Goal: Information Seeking & Learning: Learn about a topic

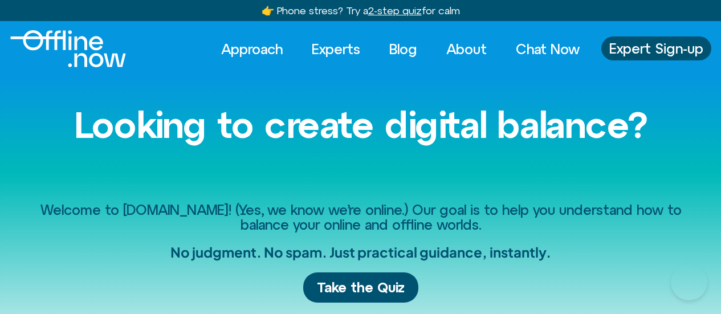
click at [358, 279] on span "Take the Quiz" at bounding box center [361, 287] width 88 height 17
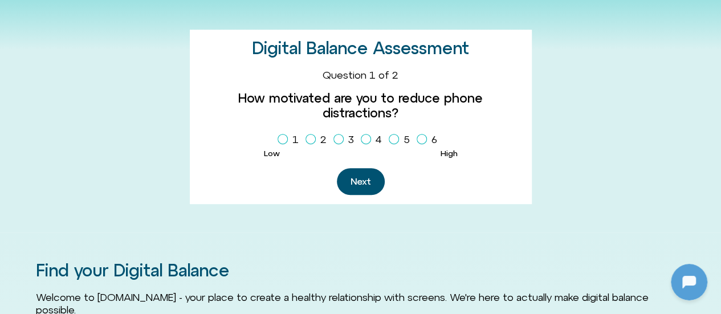
scroll to position [314, 0]
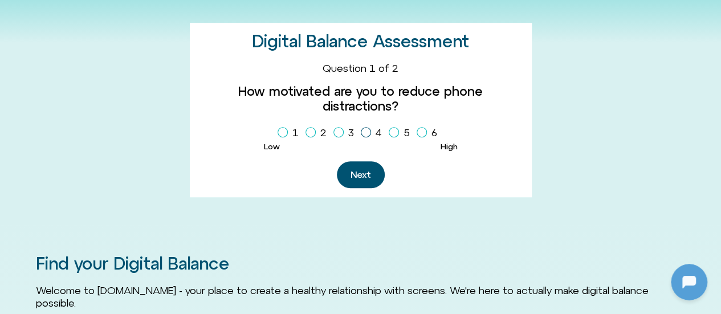
click at [368, 129] on icon "Homepage Sign Up" at bounding box center [365, 132] width 7 height 6
click at [356, 162] on button "Next" at bounding box center [361, 174] width 48 height 27
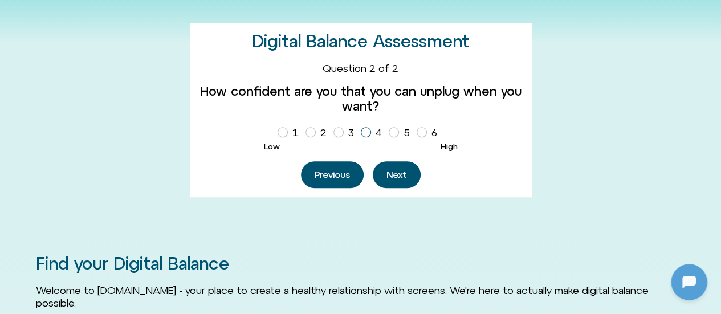
click at [365, 134] on icon "Homepage Sign Up" at bounding box center [365, 132] width 7 height 6
click at [383, 169] on button "Next" at bounding box center [397, 174] width 48 height 27
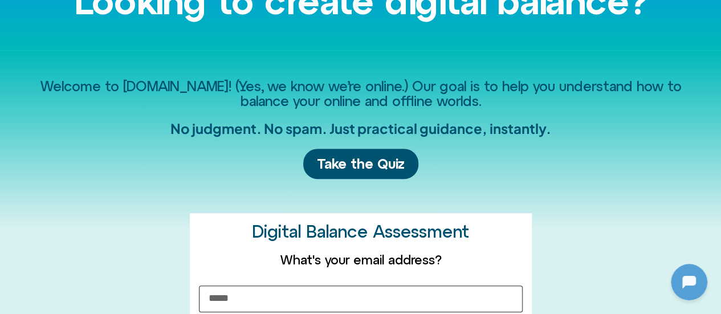
scroll to position [122, 0]
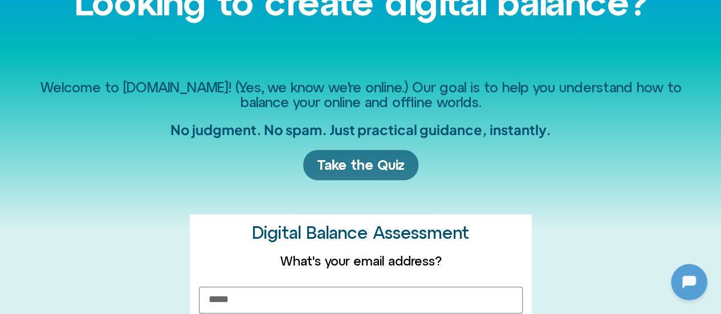
click at [377, 156] on link "Take the Quiz" at bounding box center [360, 165] width 115 height 30
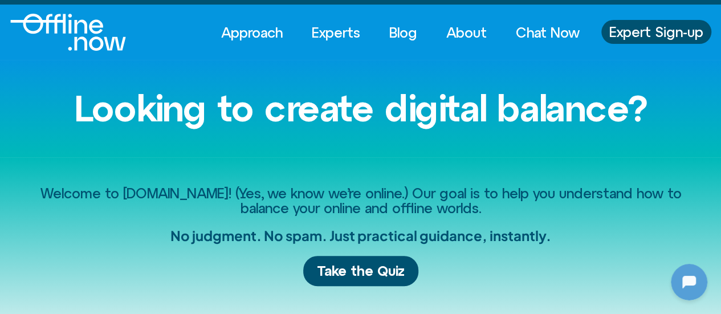
scroll to position [17, 0]
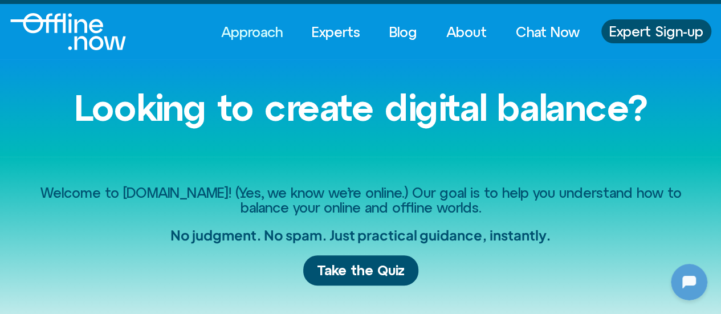
click at [262, 30] on link "Approach" at bounding box center [252, 31] width 82 height 25
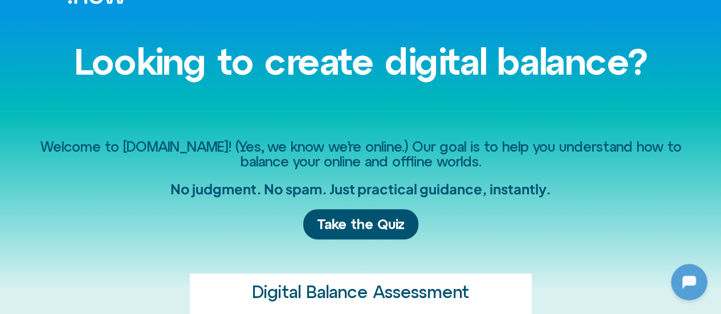
scroll to position [67, 0]
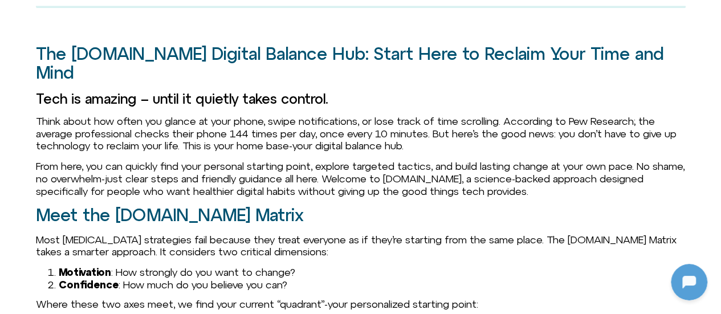
scroll to position [780, 0]
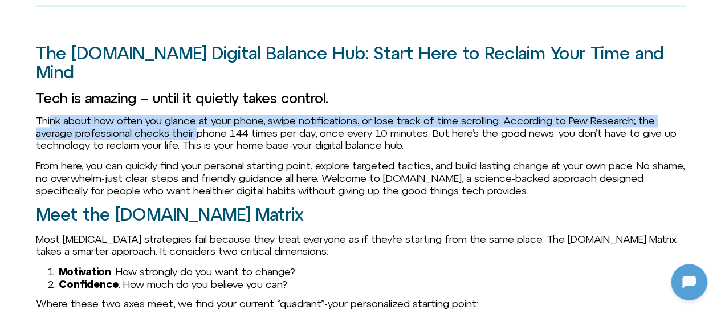
drag, startPoint x: 51, startPoint y: 93, endPoint x: 205, endPoint y: 100, distance: 153.4
click at [205, 115] on p "Think about how often you glance at your phone, swipe notifications, or lose tr…" at bounding box center [361, 133] width 650 height 37
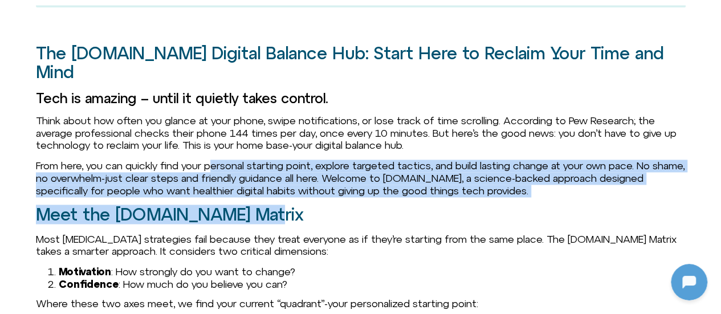
drag, startPoint x: 219, startPoint y: 137, endPoint x: 254, endPoint y: 169, distance: 47.2
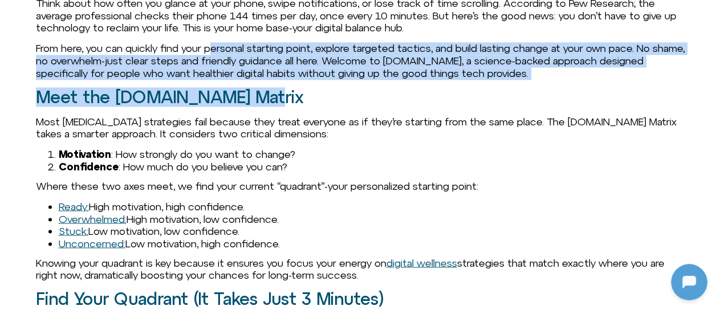
scroll to position [898, 0]
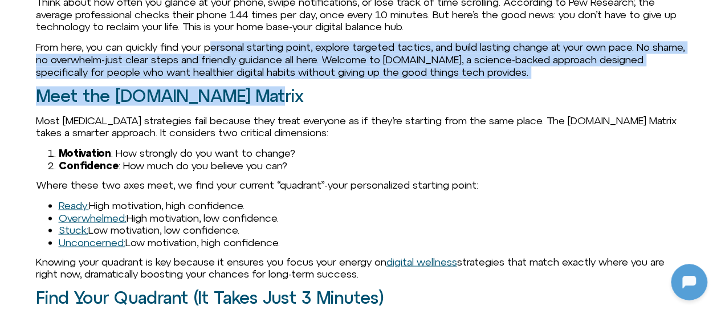
drag, startPoint x: 97, startPoint y: 153, endPoint x: 303, endPoint y: 211, distance: 213.2
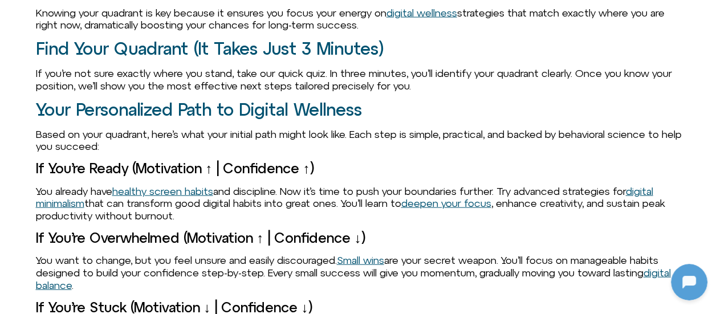
scroll to position [1147, 0]
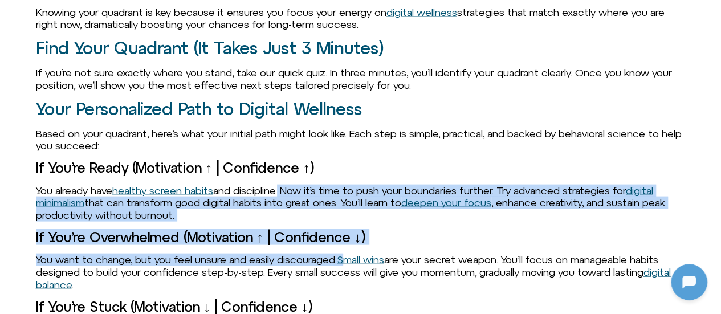
drag, startPoint x: 288, startPoint y: 162, endPoint x: 358, endPoint y: 221, distance: 91.3
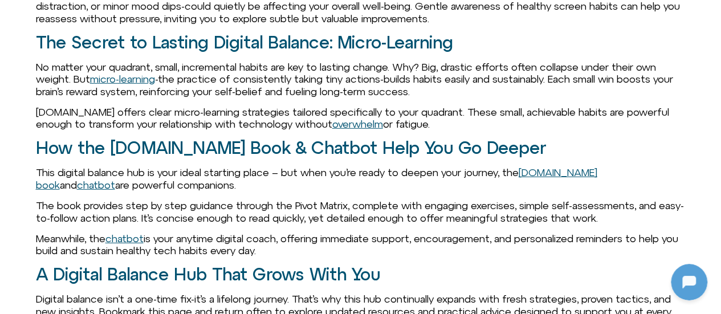
scroll to position [1553, 0]
